Goal: Information Seeking & Learning: Learn about a topic

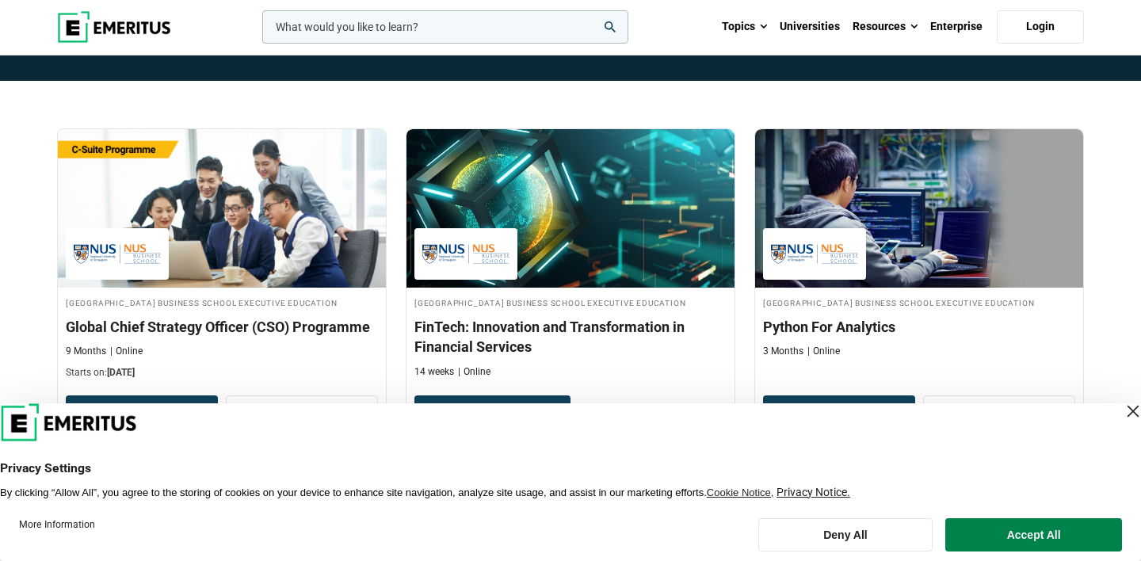
scroll to position [258, 0]
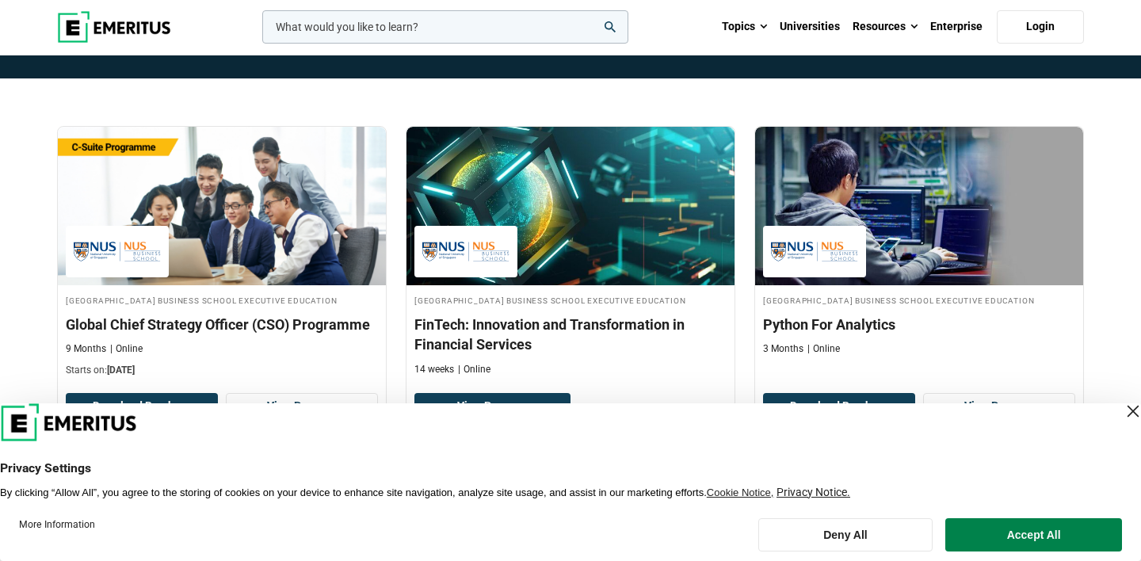
click at [1122, 417] on div "Close Layer" at bounding box center [1133, 411] width 22 height 22
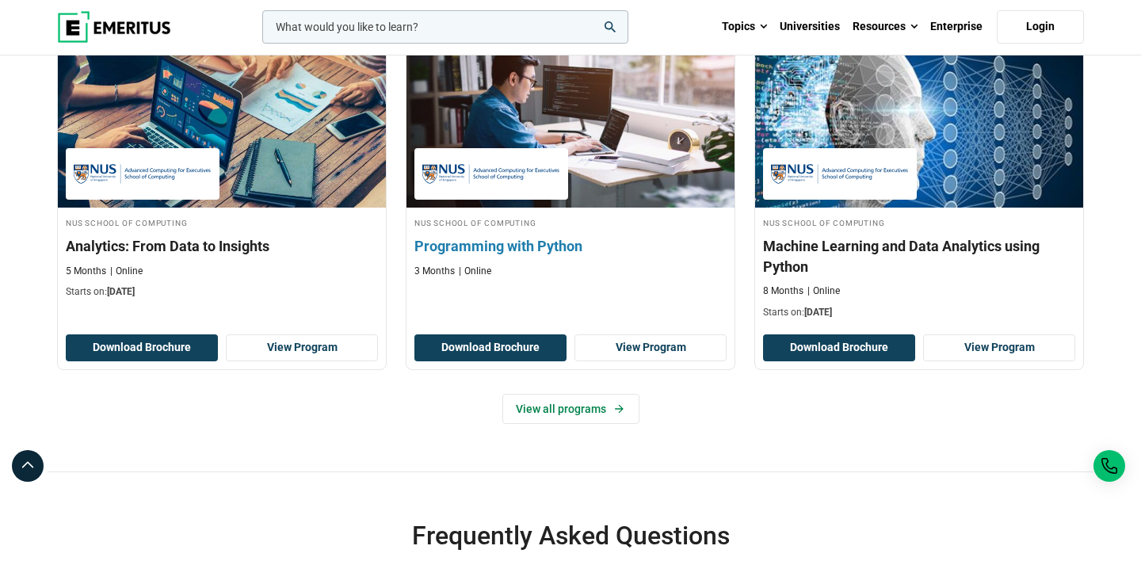
scroll to position [665, 0]
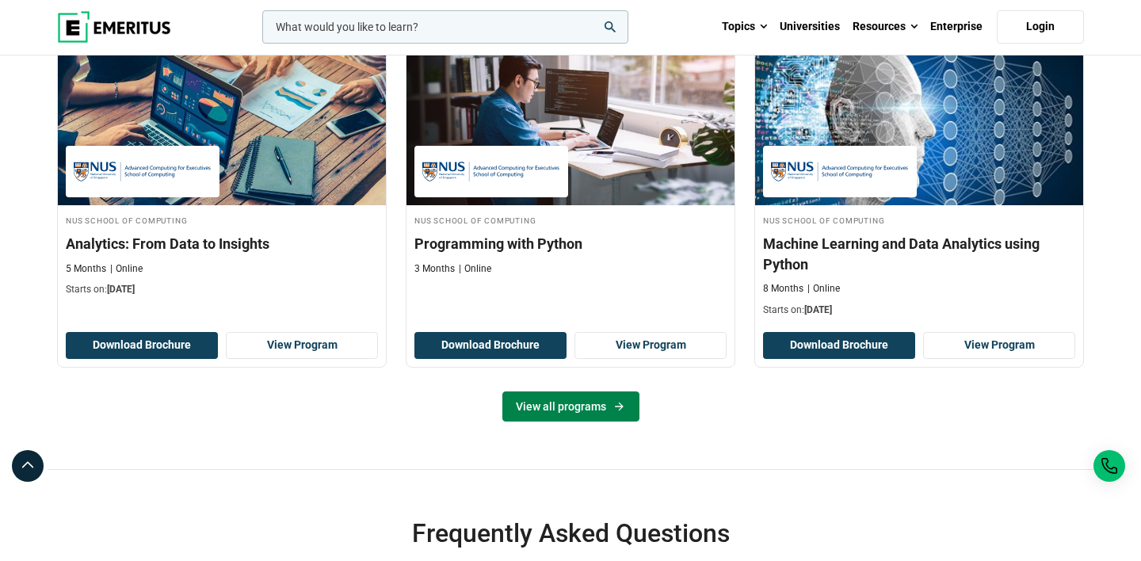
click at [593, 422] on link "View all programs" at bounding box center [570, 406] width 137 height 30
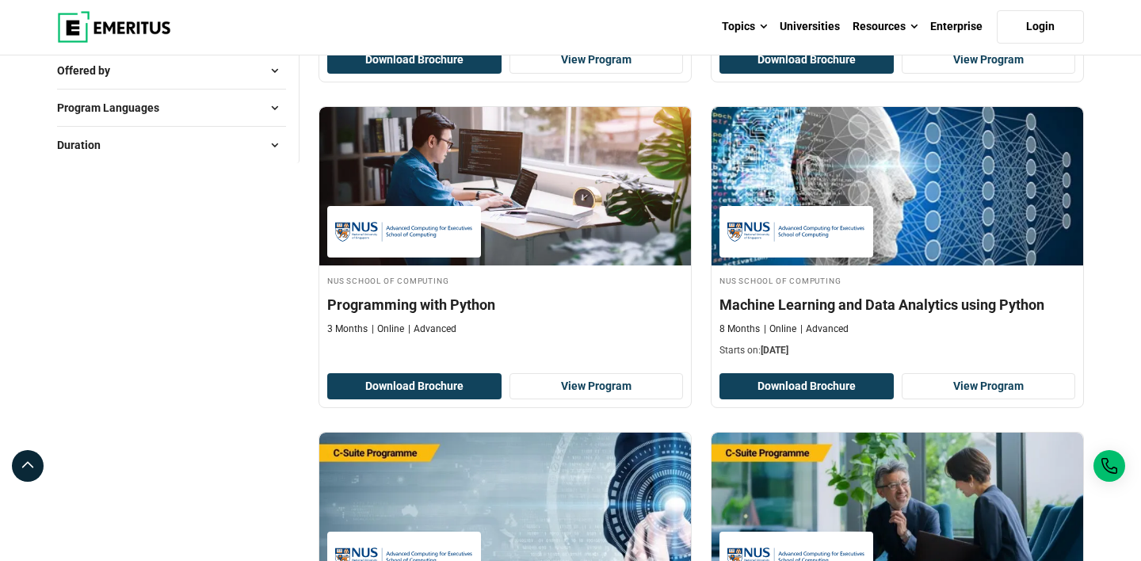
scroll to position [831, 0]
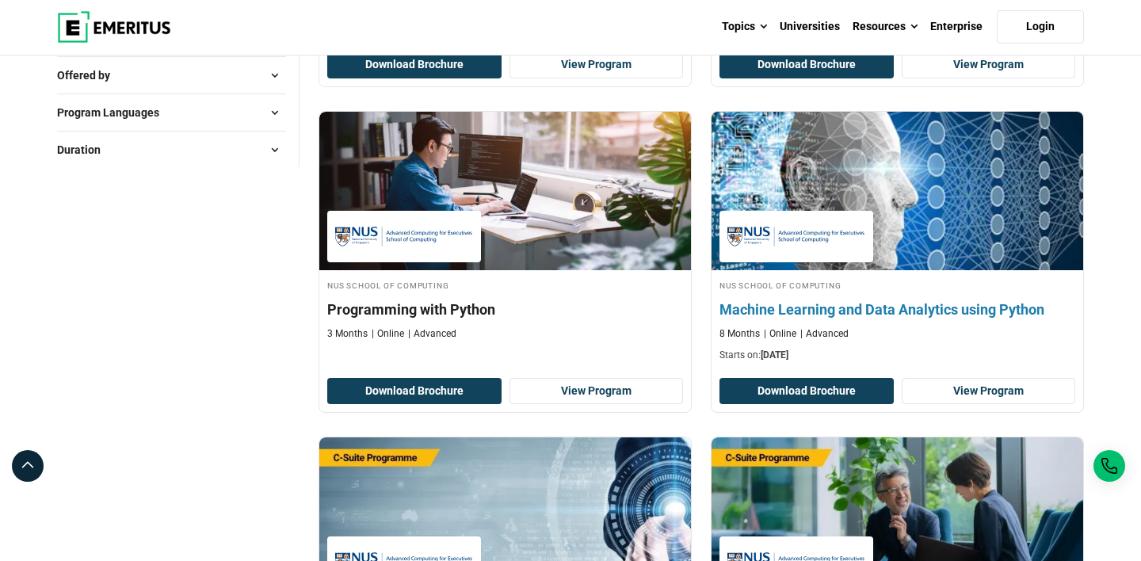
click at [921, 301] on h4 "Machine Learning and Data Analytics using Python" at bounding box center [897, 309] width 356 height 20
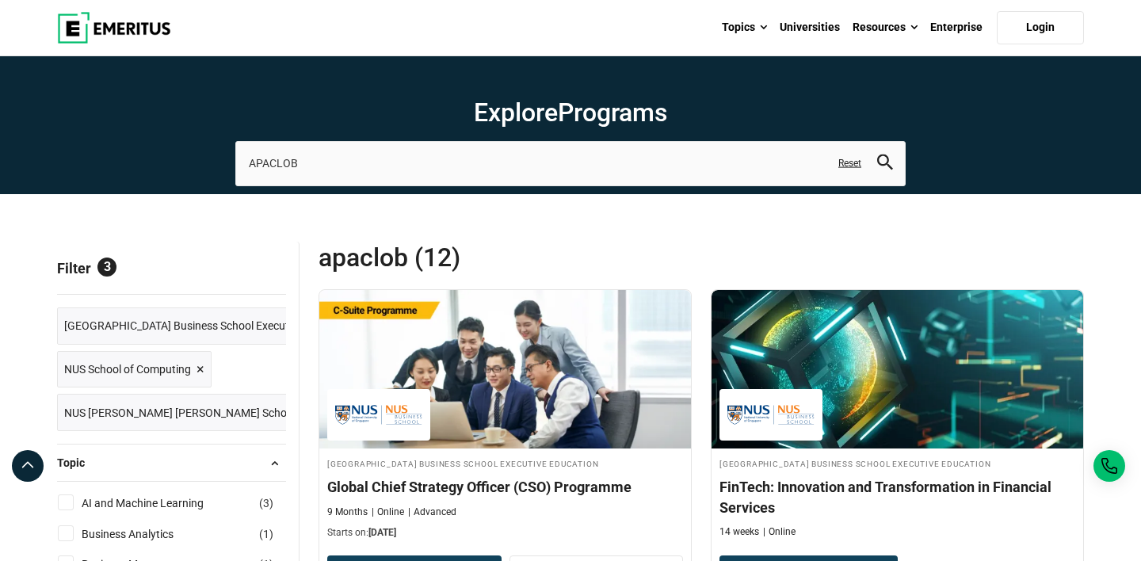
scroll to position [0, 0]
